Goal: Find specific page/section: Find specific page/section

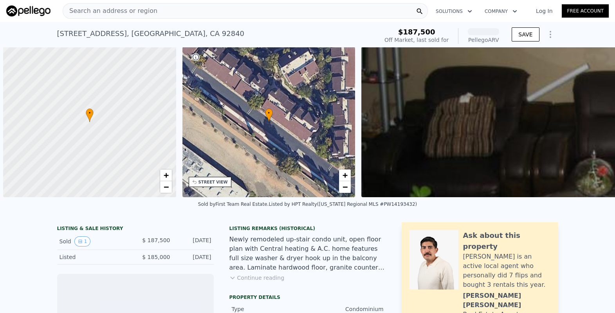
scroll to position [0, 3]
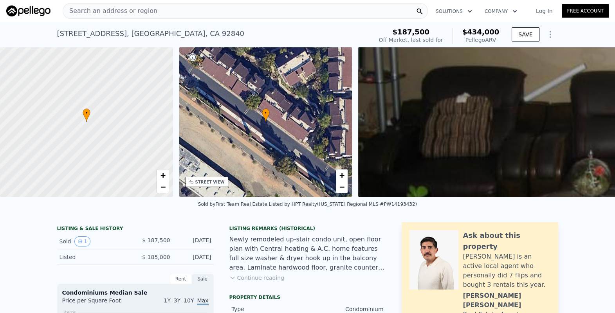
click at [162, 13] on div "Search an address or region" at bounding box center [246, 11] width 366 height 16
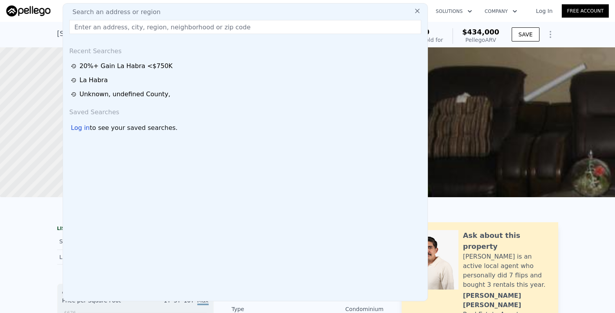
click at [153, 26] on input "text" at bounding box center [245, 27] width 352 height 14
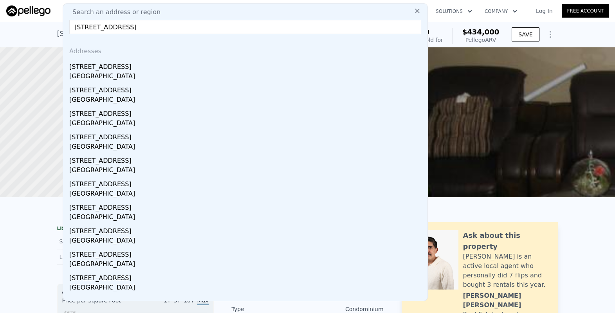
drag, startPoint x: 136, startPoint y: 27, endPoint x: 172, endPoint y: 27, distance: 36.4
click at [172, 27] on input "[STREET_ADDRESS]" at bounding box center [245, 27] width 352 height 14
click at [192, 31] on input "[STREET_ADDRESS]" at bounding box center [245, 27] width 352 height 14
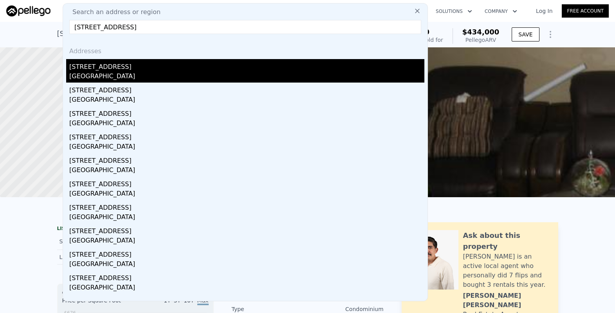
type input "[STREET_ADDRESS]"
click at [139, 66] on div "[STREET_ADDRESS]" at bounding box center [246, 65] width 355 height 13
click at [139, 66] on div at bounding box center [87, 122] width 208 height 181
